Goal: Go to known website: Access a specific website the user already knows

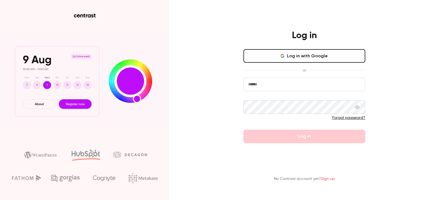
click at [292, 84] on input "email" at bounding box center [304, 85] width 122 height 14
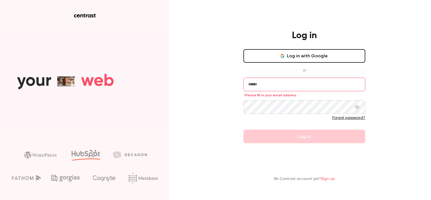
click at [302, 54] on button "Log in with Google" at bounding box center [304, 56] width 122 height 14
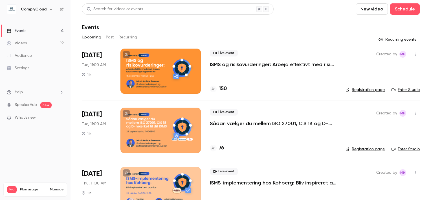
click at [401, 90] on link "Enter Studio" at bounding box center [405, 90] width 28 height 6
